Goal: Task Accomplishment & Management: Manage account settings

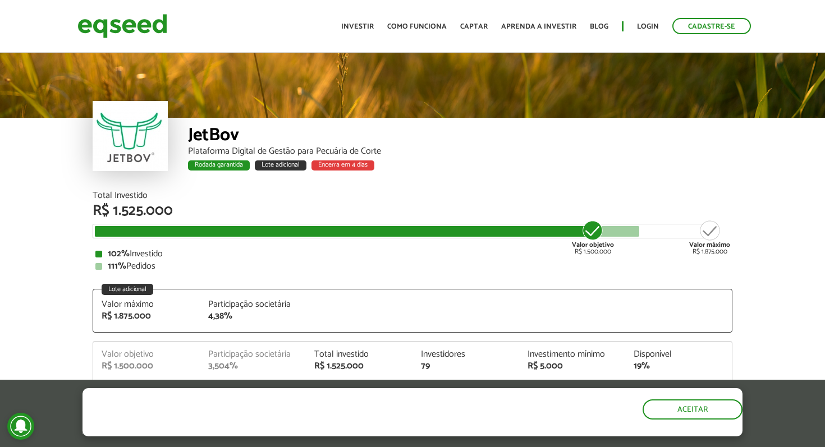
scroll to position [1360, 0]
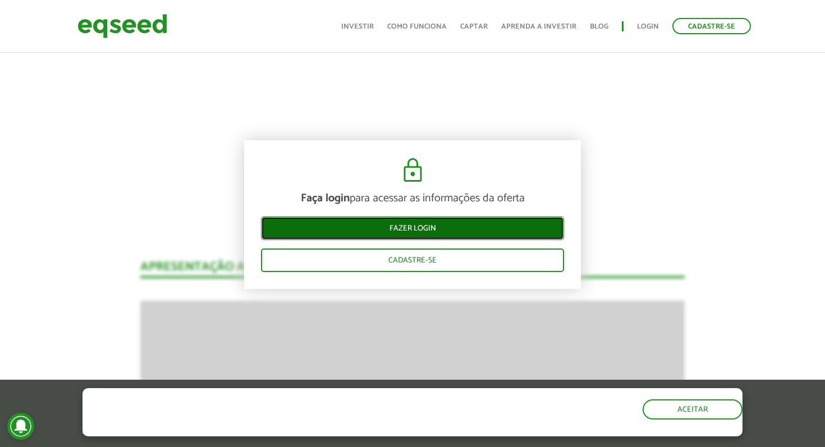
click at [512, 232] on link "Fazer login" at bounding box center [412, 229] width 303 height 24
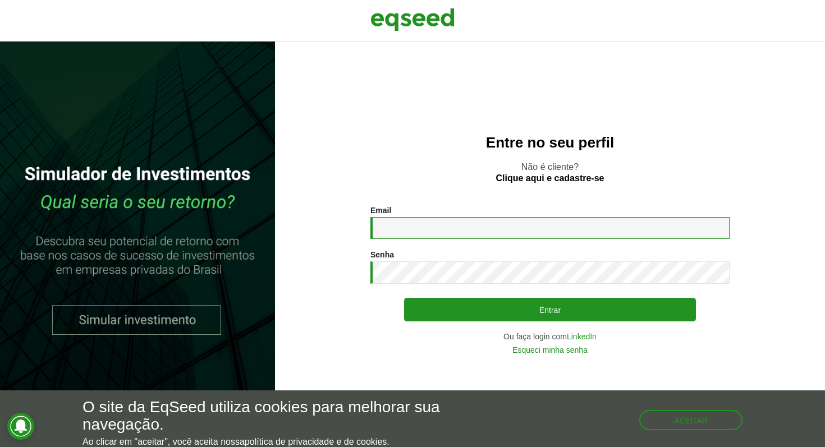
click at [415, 231] on input "Email *" at bounding box center [550, 228] width 359 height 22
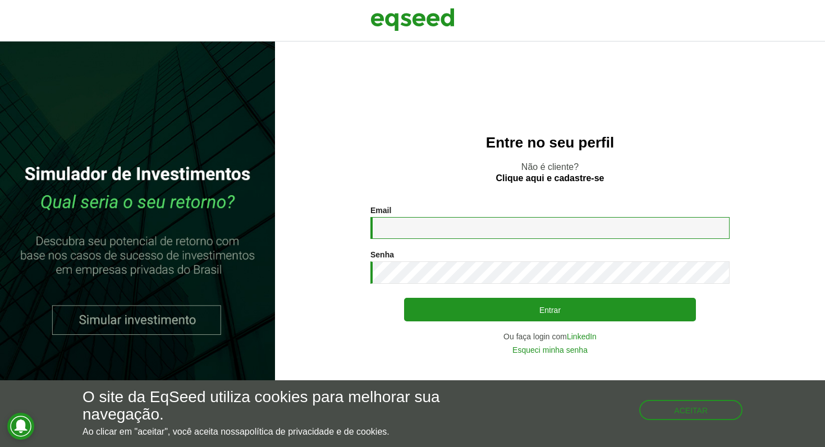
click at [415, 231] on input "Email *" at bounding box center [550, 228] width 359 height 22
type input "**********"
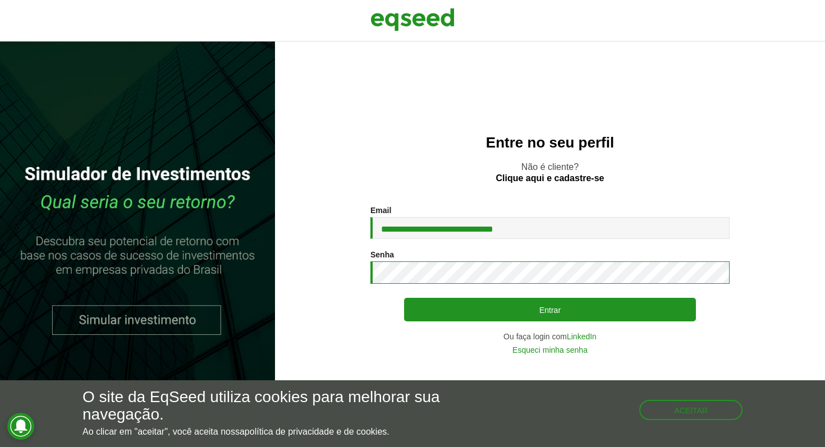
click at [404, 298] on button "Entrar" at bounding box center [550, 310] width 292 height 24
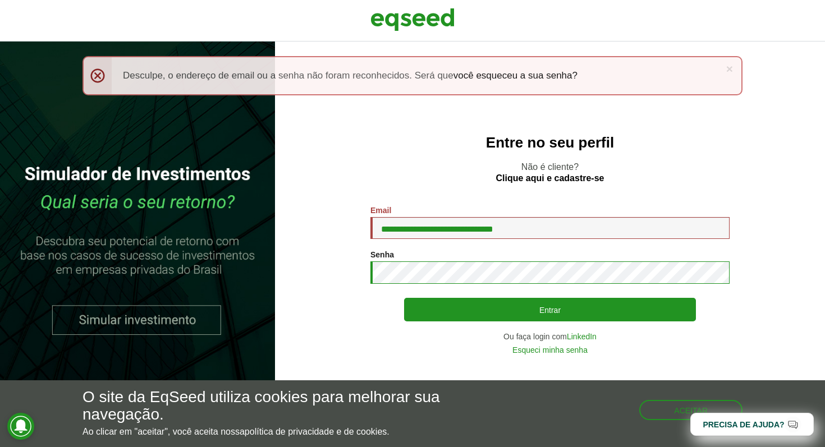
click at [404, 298] on button "Entrar" at bounding box center [550, 310] width 292 height 24
